Goal: Navigation & Orientation: Go to known website

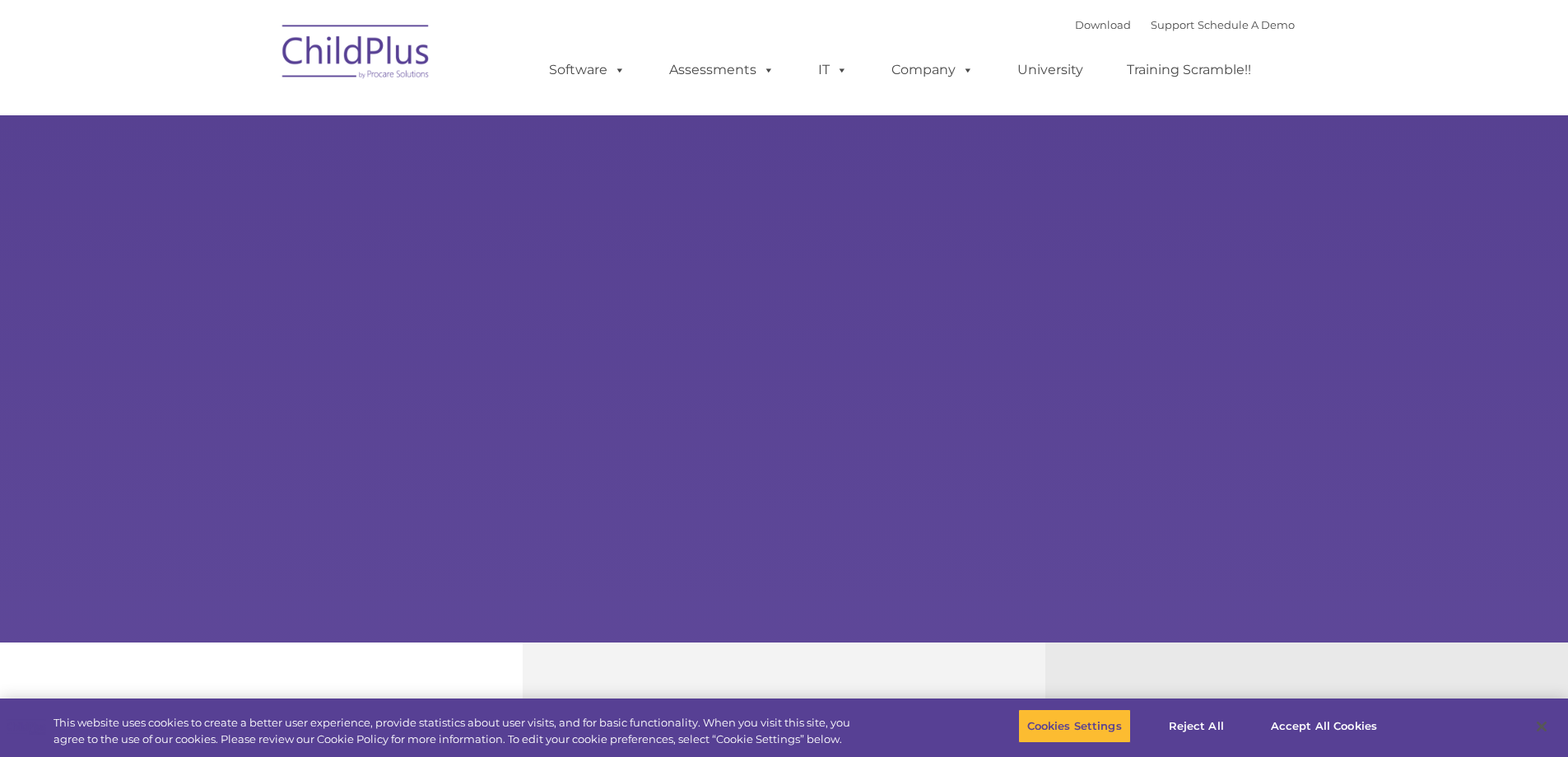
select select "MEDIUM"
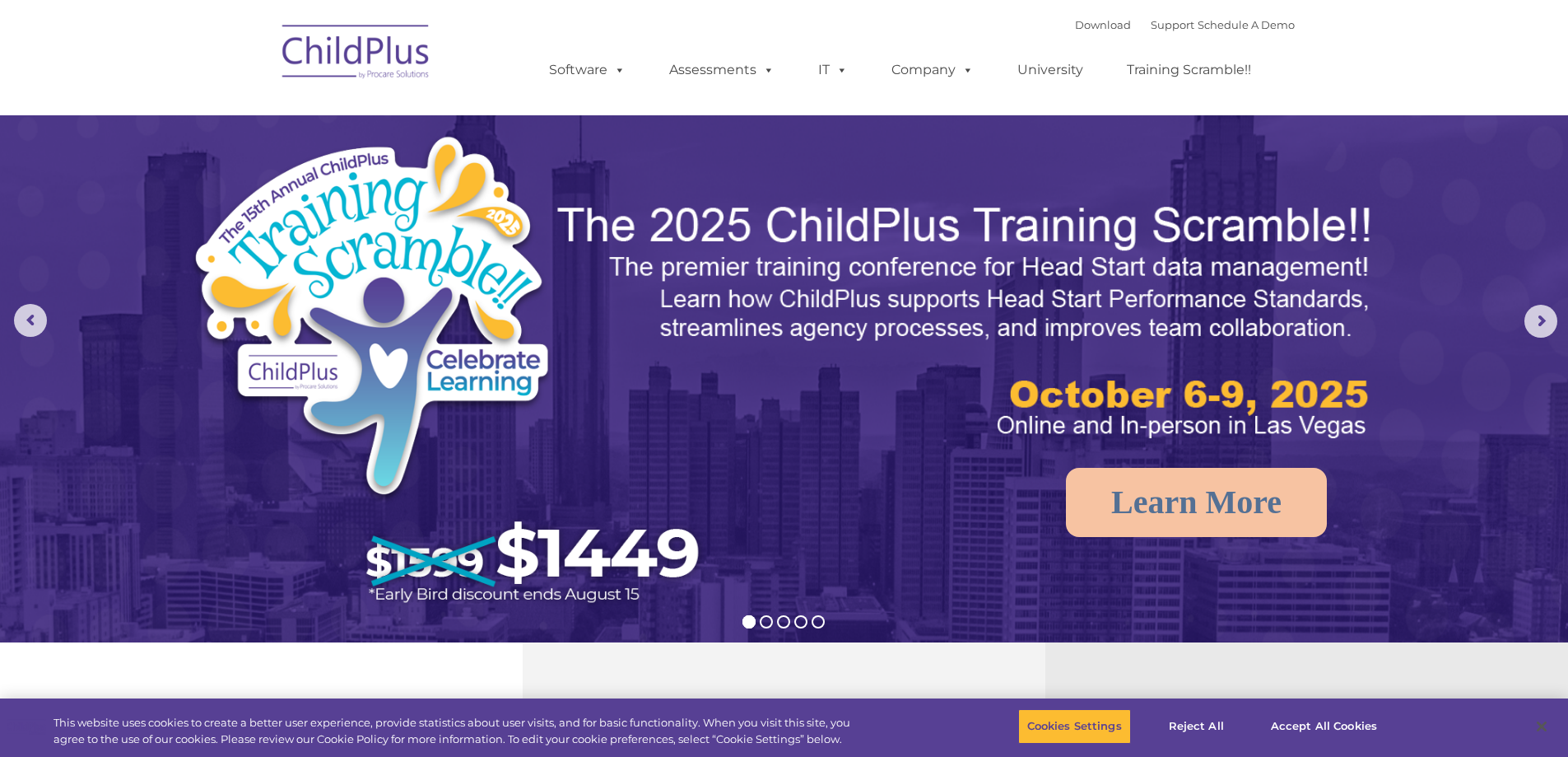
click at [322, 52] on img at bounding box center [356, 54] width 165 height 83
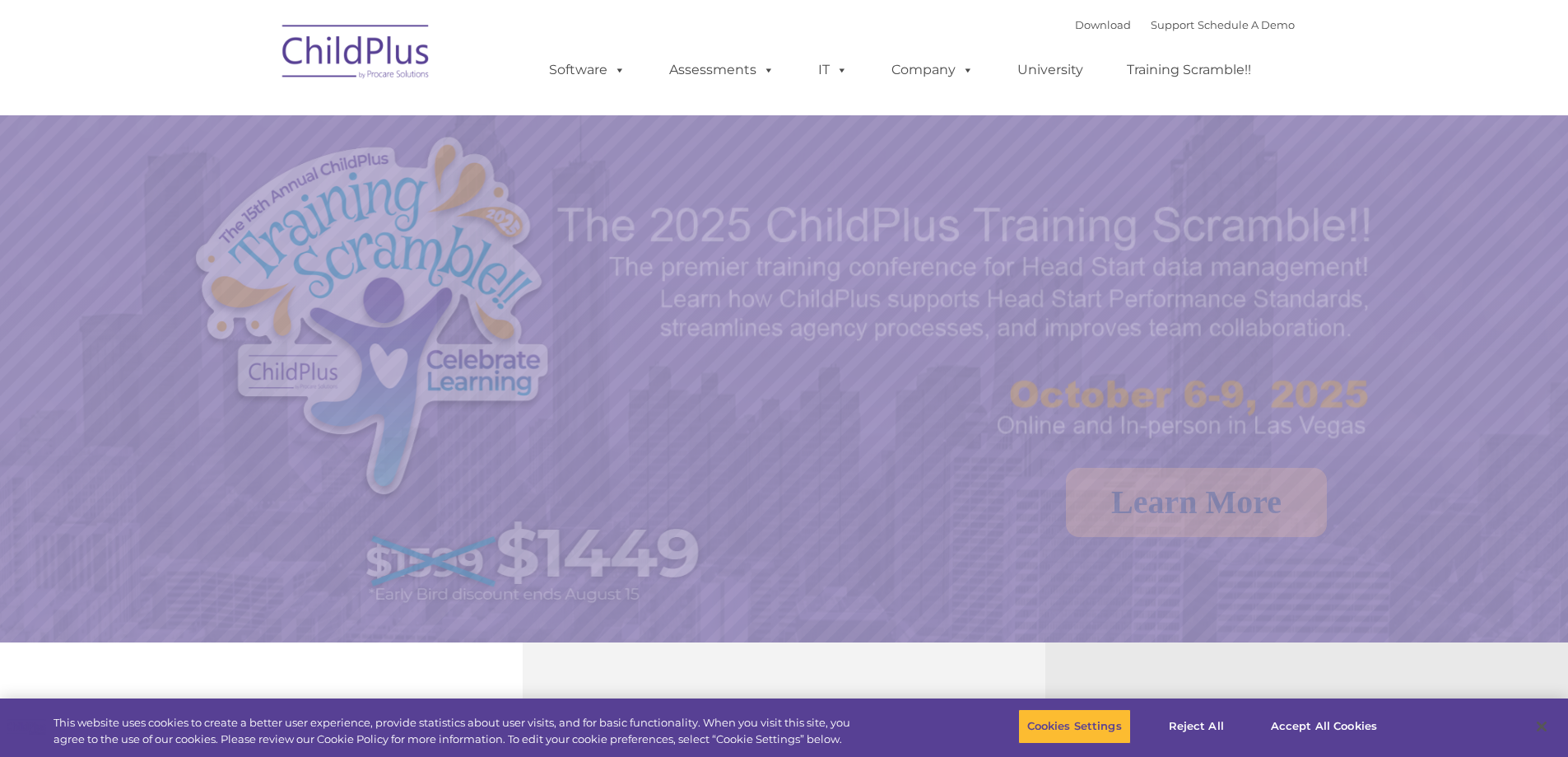
select select "MEDIUM"
